Goal: Task Accomplishment & Management: Use online tool/utility

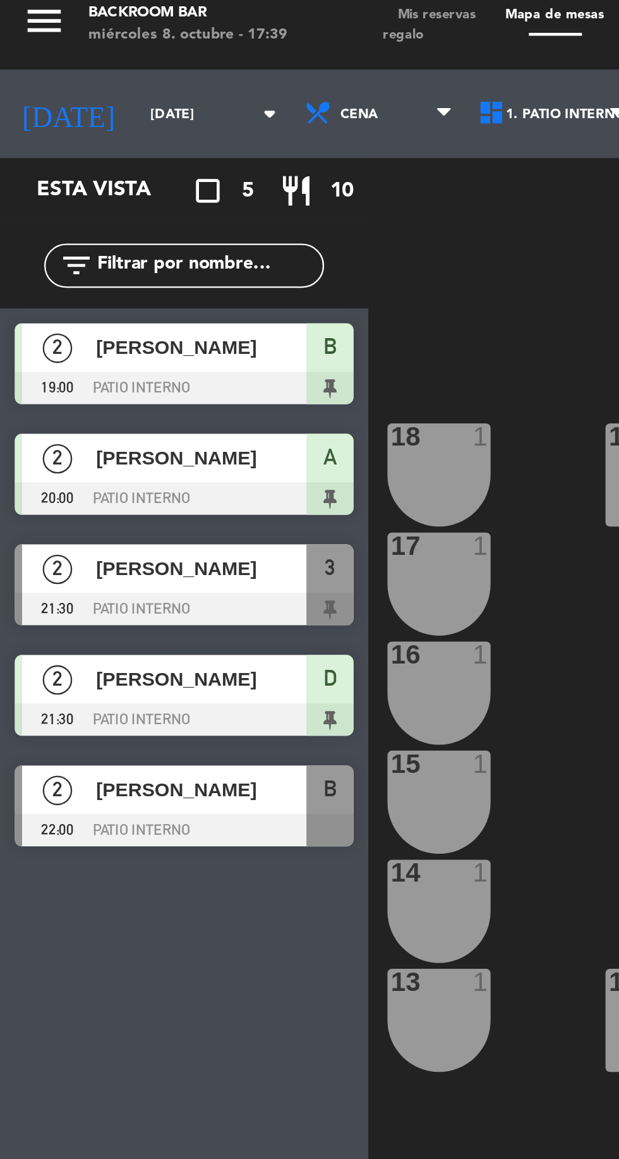
click at [72, 59] on input "[DATE]" at bounding box center [98, 57] width 80 height 20
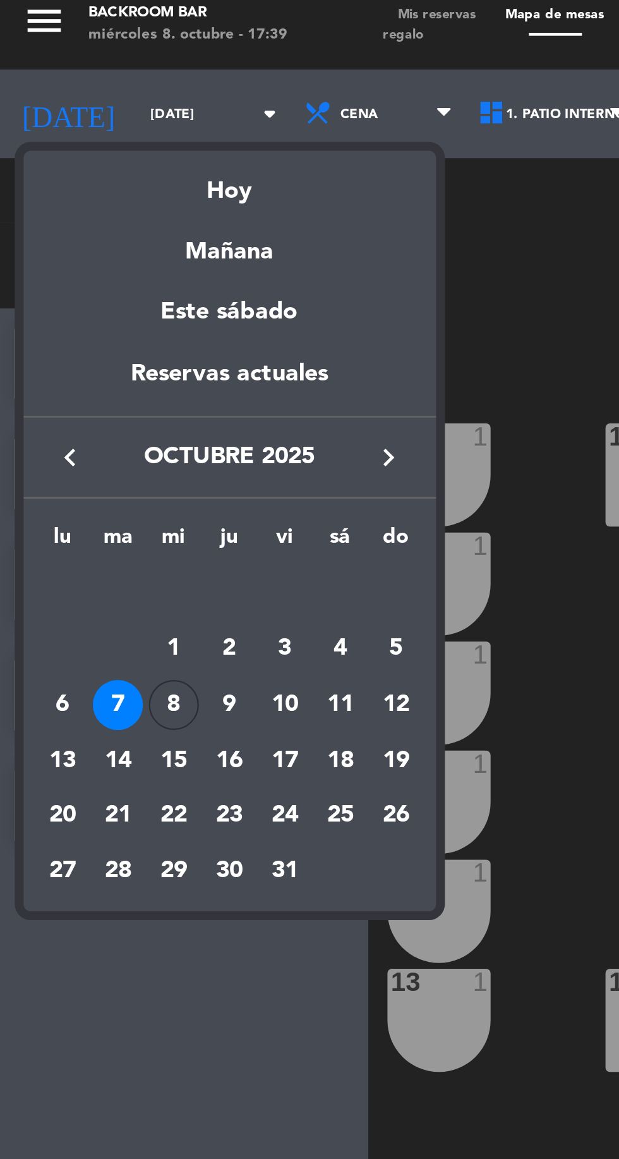
click at [77, 312] on div "8" at bounding box center [74, 310] width 21 height 21
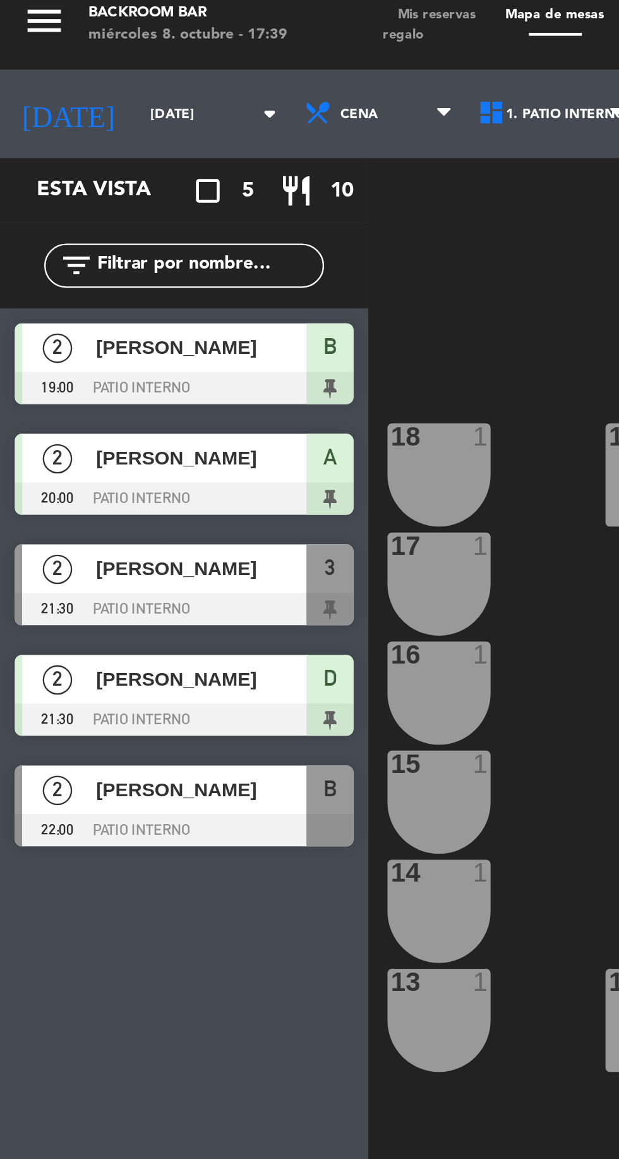
type input "[DATE]"
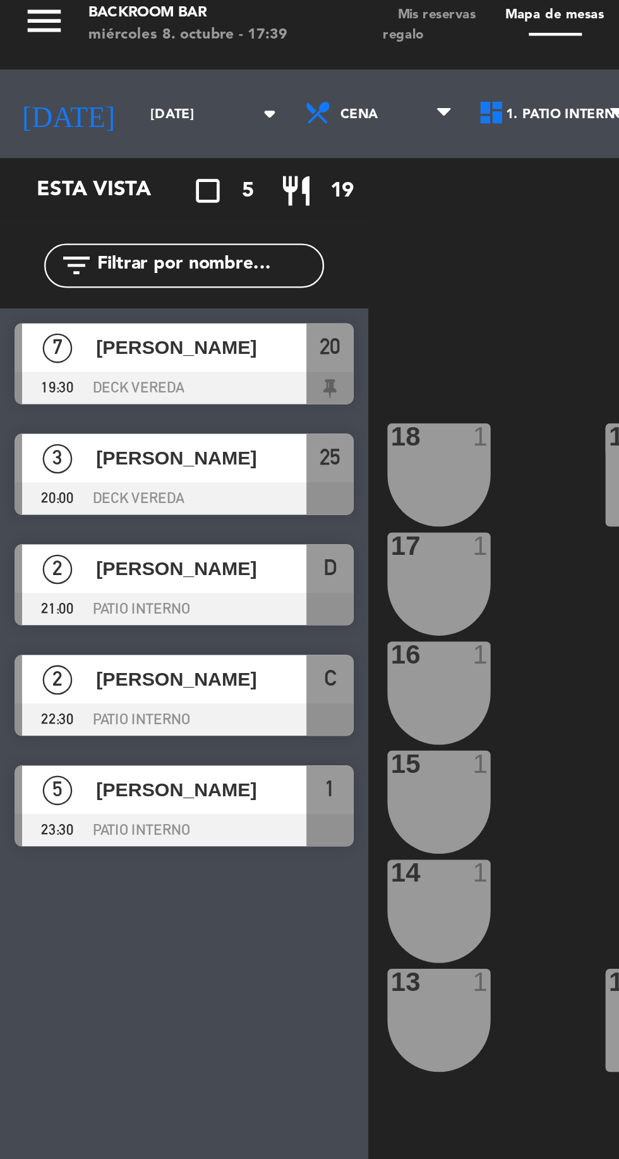
click at [73, 164] on div "[PERSON_NAME]" at bounding box center [86, 157] width 92 height 21
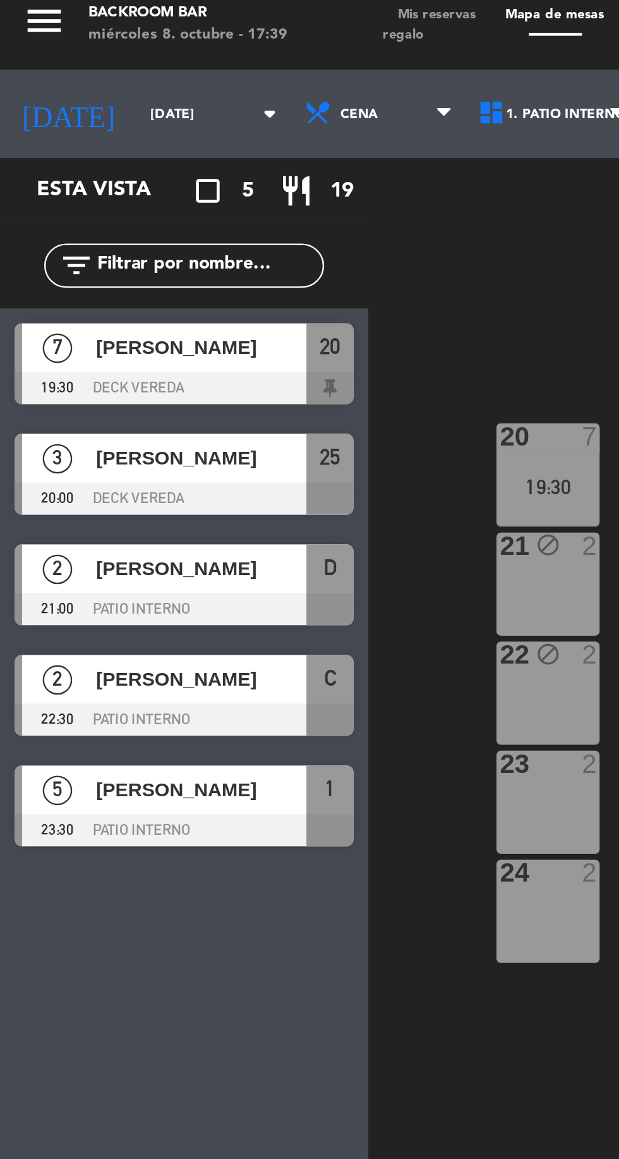
click at [201, 468] on div "20 7 19:30 25 3 20:00 21 block 2 26 6 22 block 2 27 6 23 2 28 6 24 2 29 6" at bounding box center [391, 639] width 455 height 1036
click at [53, 157] on span "[PERSON_NAME]" at bounding box center [86, 156] width 90 height 13
click at [216, 452] on div "20 7 19:30 25 3 20:00 21 block 2 26 6 22 block 2 27 6 23 2 28 6 24 2 29 6" at bounding box center [391, 639] width 455 height 1036
click at [73, 220] on div at bounding box center [78, 222] width 145 height 14
click at [203, 456] on div "20 7 19:30 25 3 20:00 21 block 2 26 6 22 block 2 27 6 23 2 28 6 24 2 29 6" at bounding box center [391, 639] width 455 height 1036
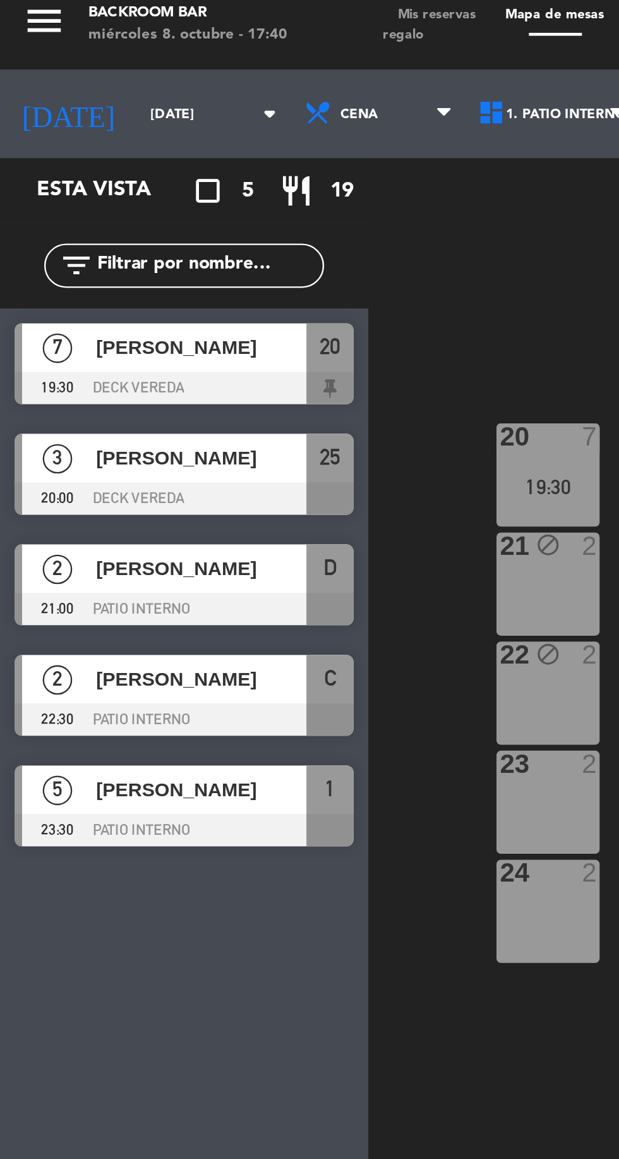
click at [76, 262] on div at bounding box center [78, 269] width 145 height 14
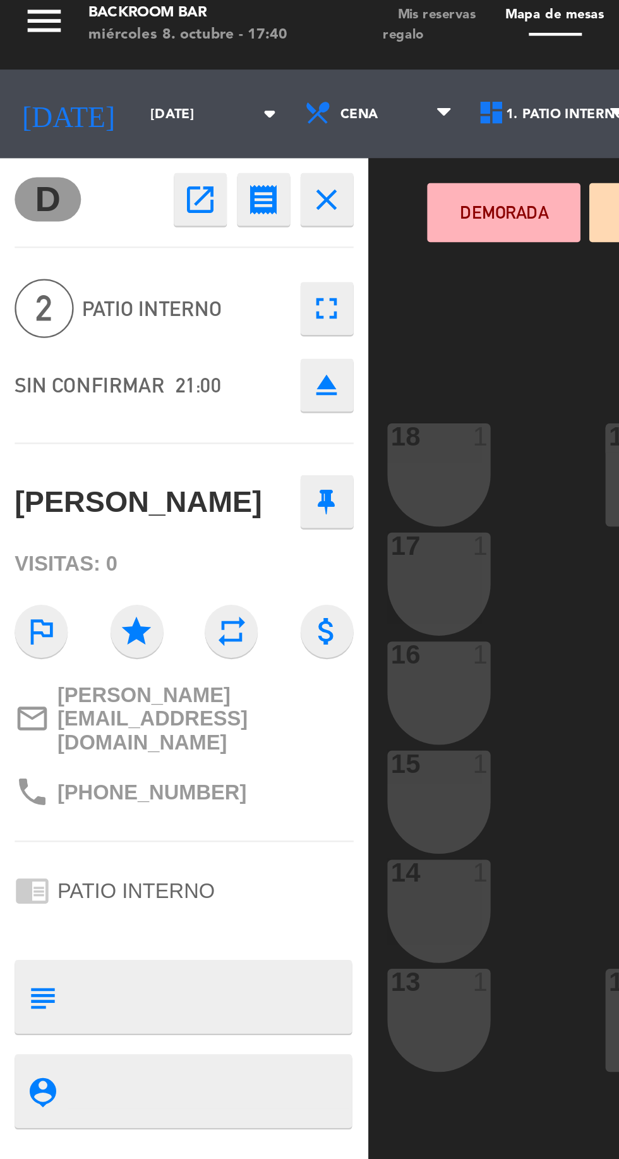
click at [204, 453] on div "13 1" at bounding box center [188, 445] width 44 height 44
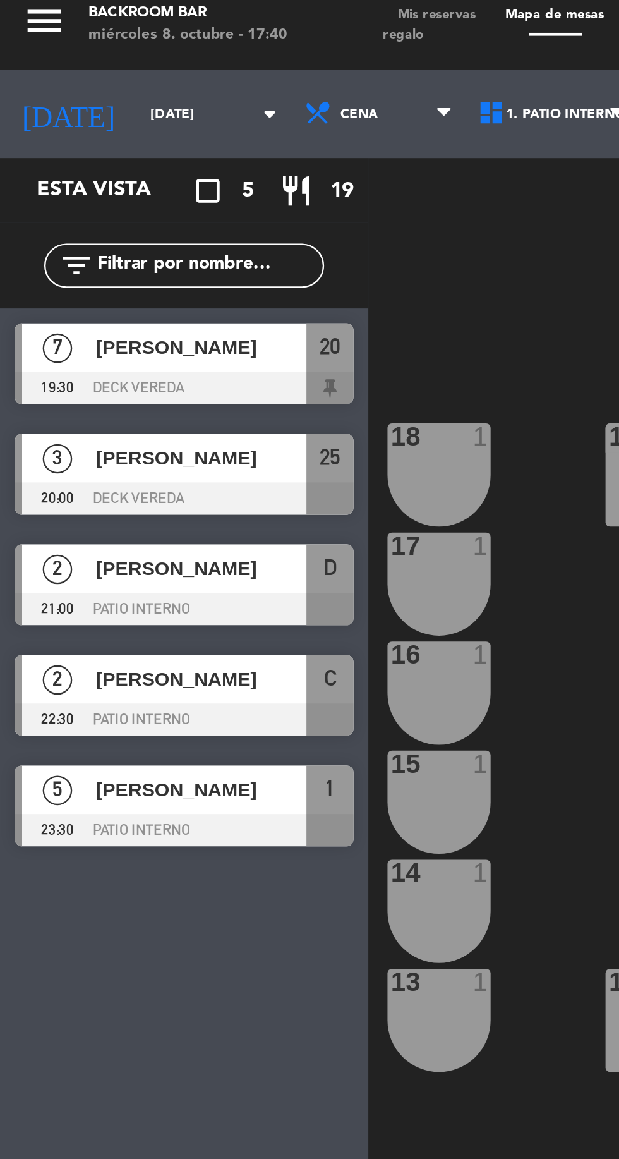
click at [243, 346] on div "1 5 23:30 2 4 3 4 4 4 5 2 18 1 17 1 16 1 D 2 21:00 C 2 22:30 B 2 A 2 15 1 14 1 …" at bounding box center [391, 639] width 455 height 1036
click at [64, 307] on div "[PERSON_NAME]" at bounding box center [86, 299] width 92 height 21
click at [245, 326] on div "1 5 23:30 2 4 3 4 4 4 5 2 18 1 17 1 16 1 D 2 21:00 C 2 22:30 B 2 A 2 15 1 14 1 …" at bounding box center [391, 639] width 455 height 1036
click at [79, 355] on div "[PERSON_NAME]" at bounding box center [86, 346] width 92 height 21
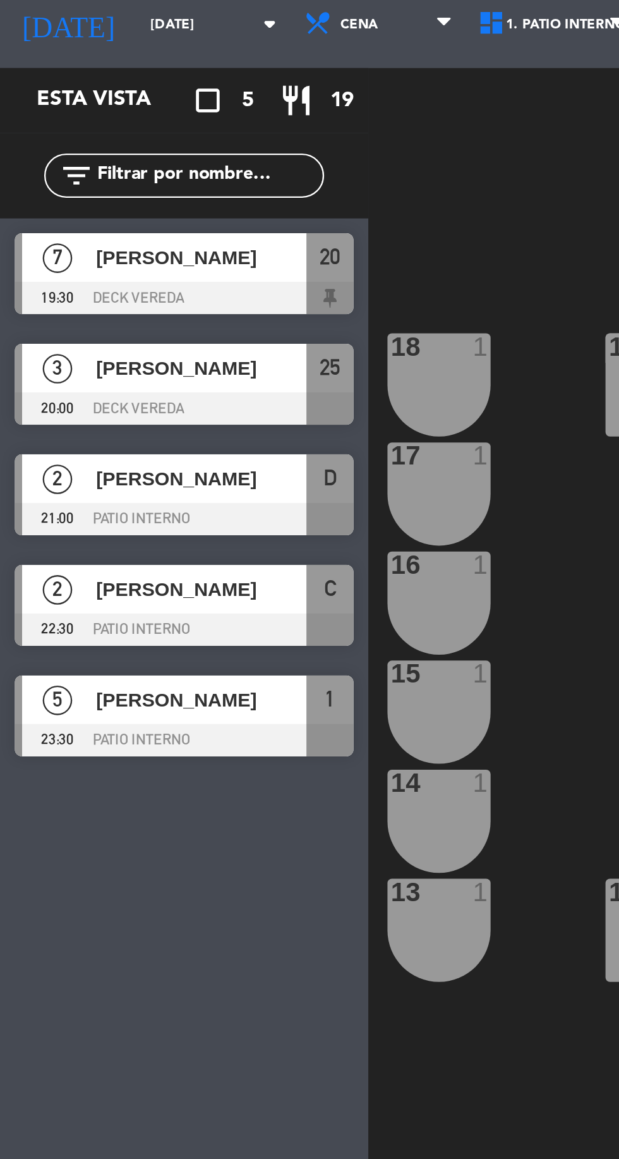
click at [197, 524] on div "1 5 23:30 2 4 3 4 4 4 5 2 18 1 17 1 16 1 D 2 21:00 C 2 22:30 B 2 A 2 15 1 14 1 …" at bounding box center [391, 639] width 455 height 1036
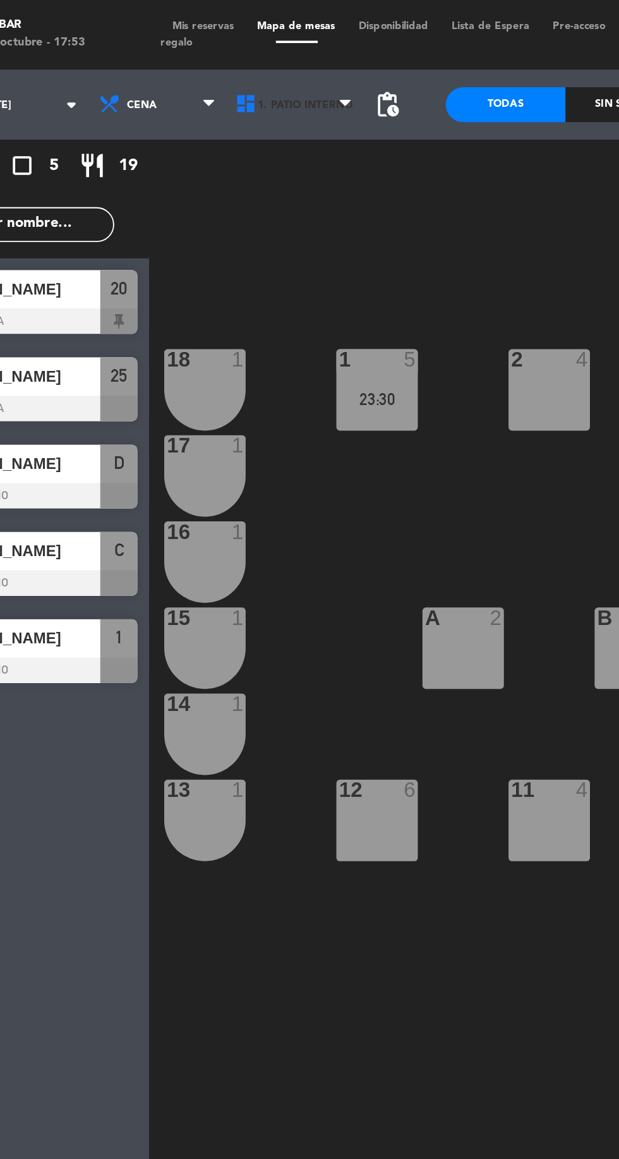
click at [258, 45] on span "1. PATIO INTERNO" at bounding box center [238, 57] width 75 height 28
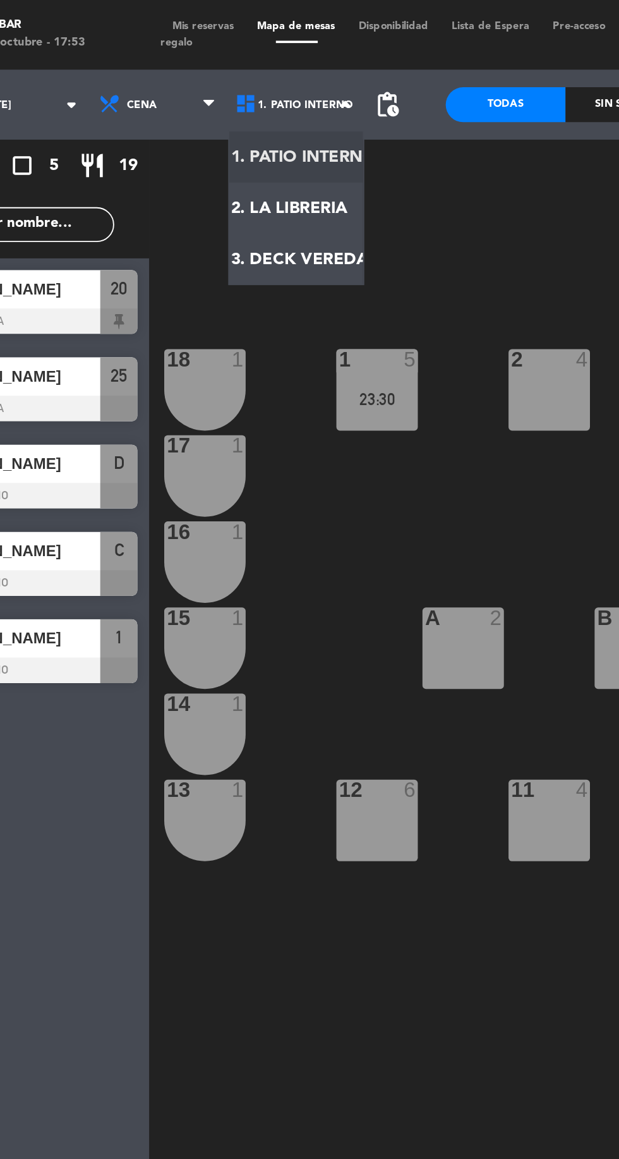
click at [260, 138] on ng-component "menu Backroom Bar [DATE] 8. octubre - 17:53 Mis reservas Mapa de mesas Disponib…" at bounding box center [309, 578] width 619 height 1157
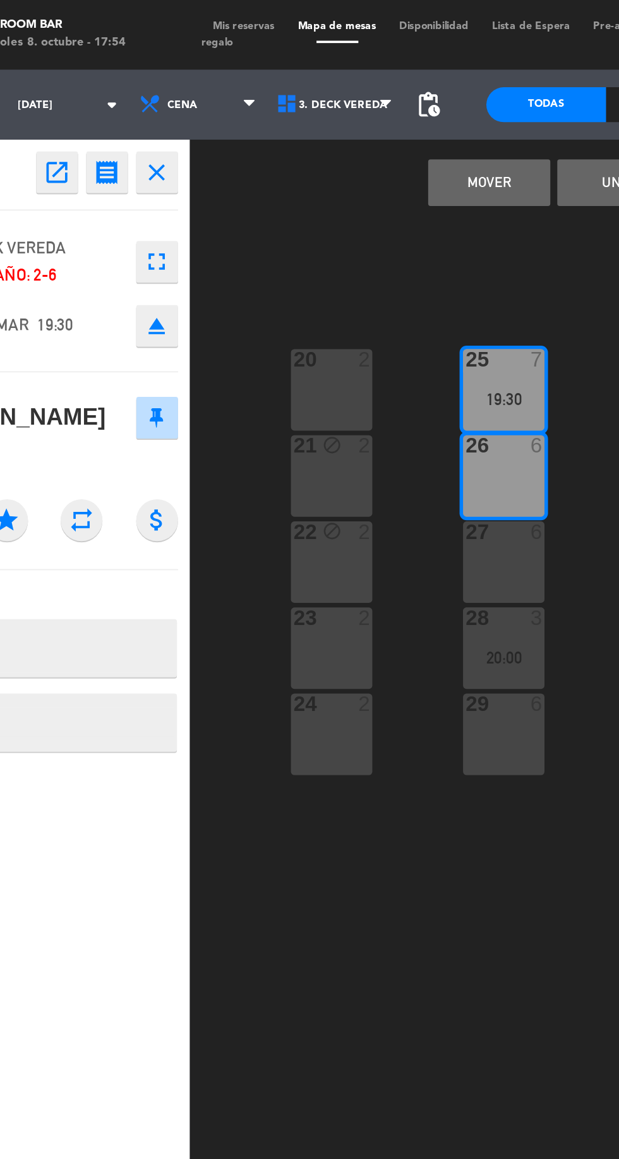
click at [377, 97] on button "Unir" at bounding box center [391, 99] width 66 height 25
